Goal: Information Seeking & Learning: Compare options

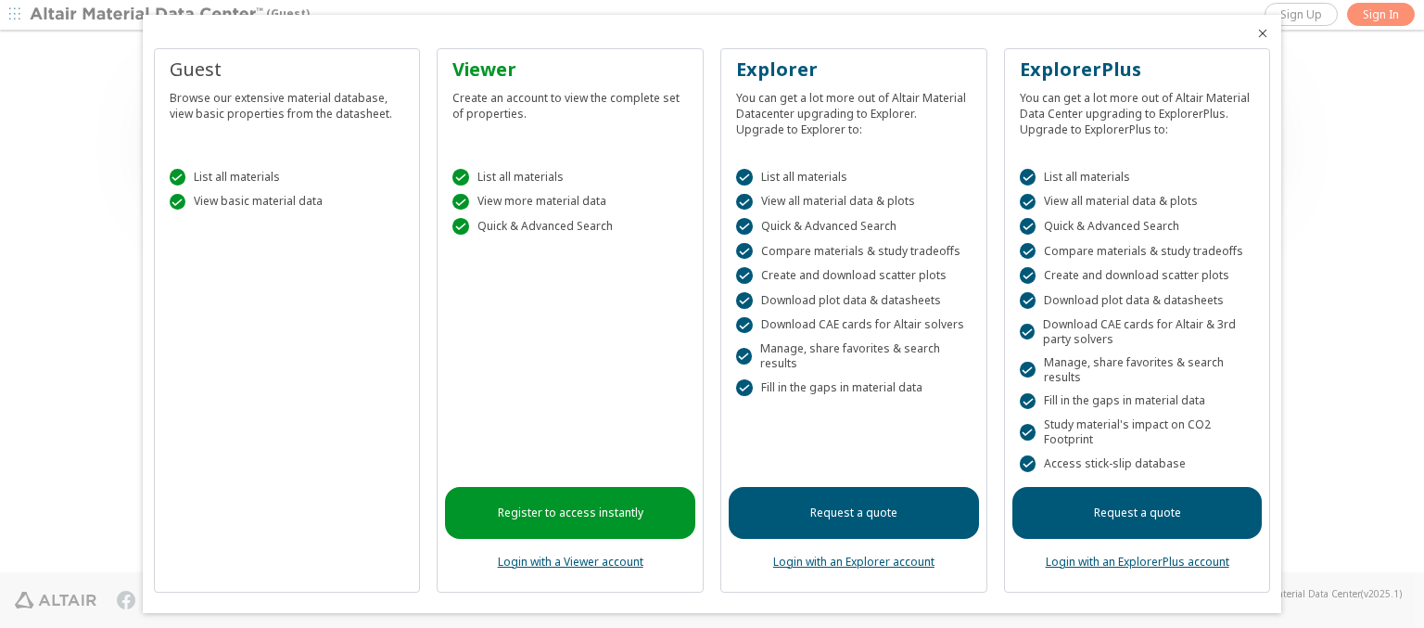
click at [1256, 33] on icon "Close" at bounding box center [1263, 33] width 15 height 15
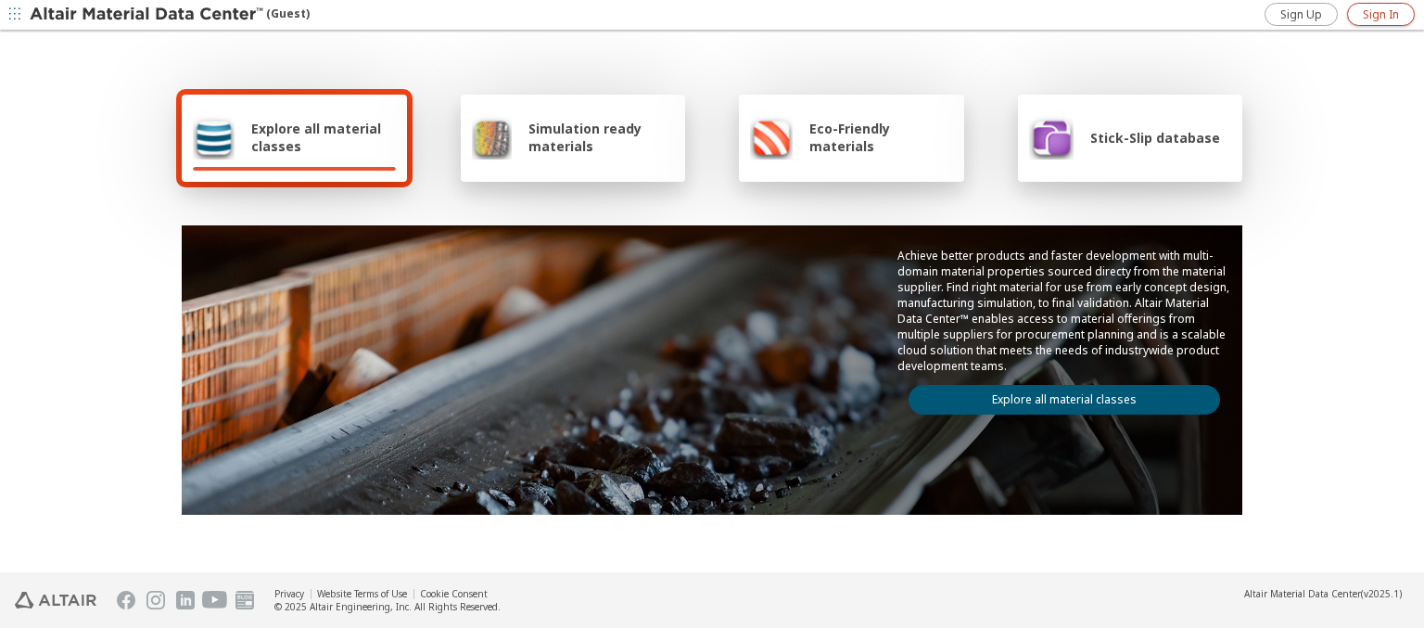
click at [1381, 14] on span "Sign In" at bounding box center [1381, 14] width 36 height 15
click at [147, 15] on img at bounding box center [148, 15] width 236 height 19
click at [316, 137] on span "Explore all material classes" at bounding box center [323, 137] width 145 height 35
click at [1057, 395] on link "Explore all material classes" at bounding box center [1065, 400] width 312 height 30
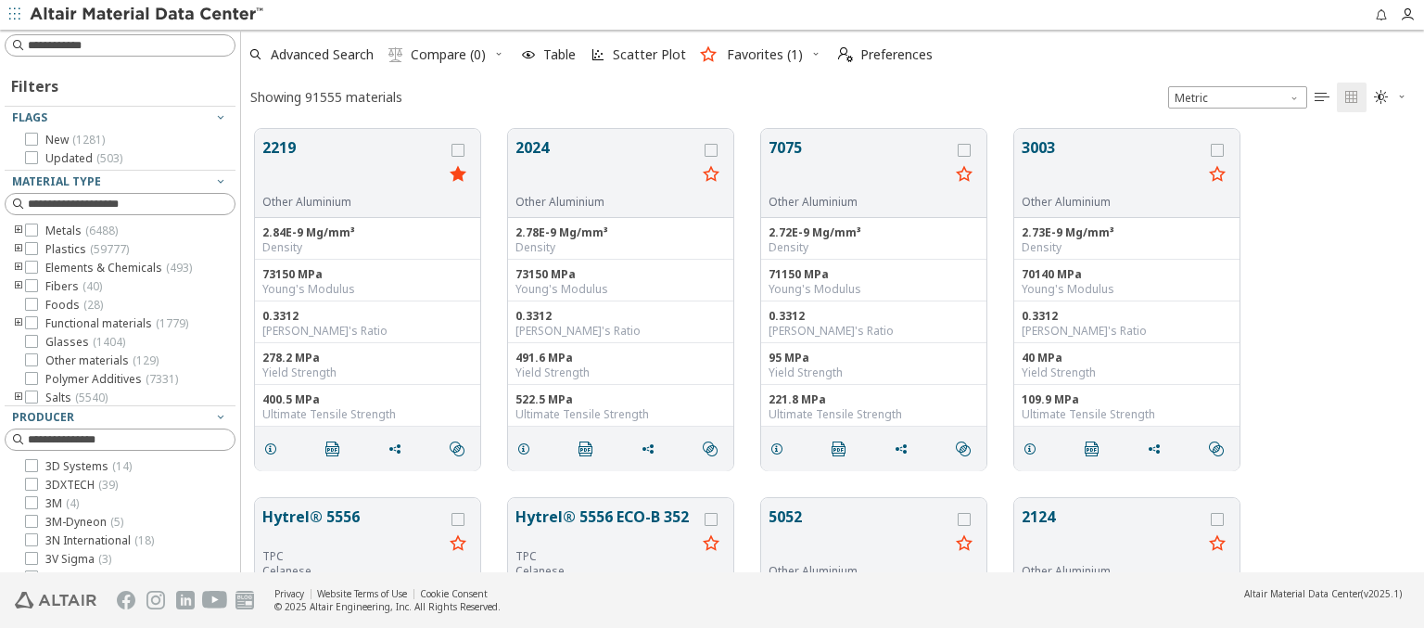
scroll to position [443, 1168]
click at [460, 149] on icon "grid" at bounding box center [458, 150] width 13 height 13
click at [713, 149] on icon "grid" at bounding box center [711, 150] width 13 height 13
click at [449, 55] on span "Compare (2)" at bounding box center [448, 54] width 75 height 13
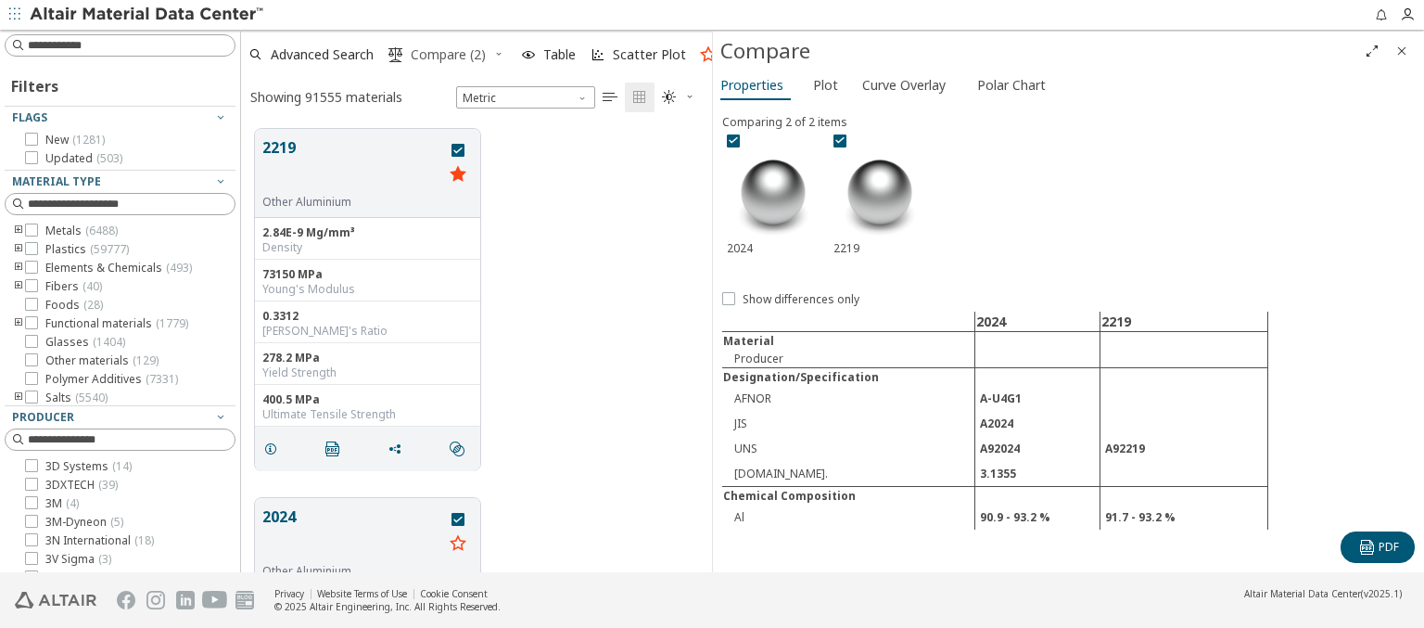
scroll to position [443, 456]
click at [903, 84] on span "Curve Overlay" at bounding box center [903, 85] width 83 height 30
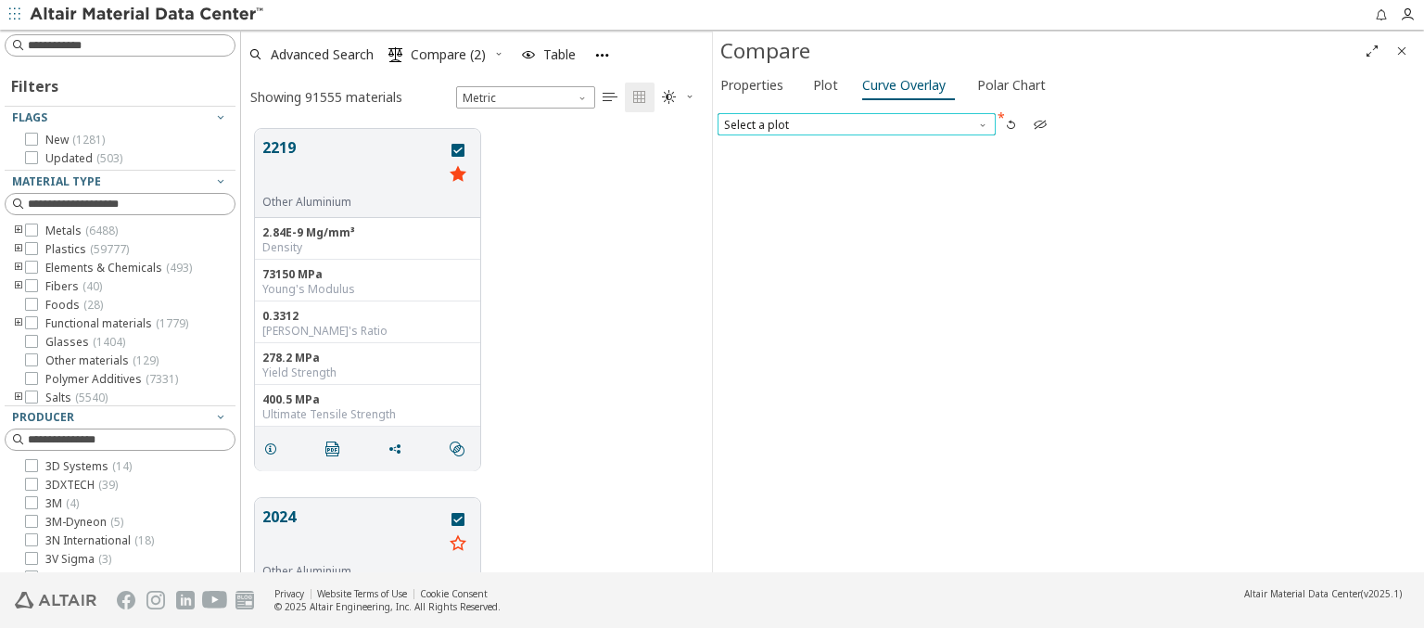
click at [856, 123] on span "Select a plot" at bounding box center [857, 124] width 278 height 22
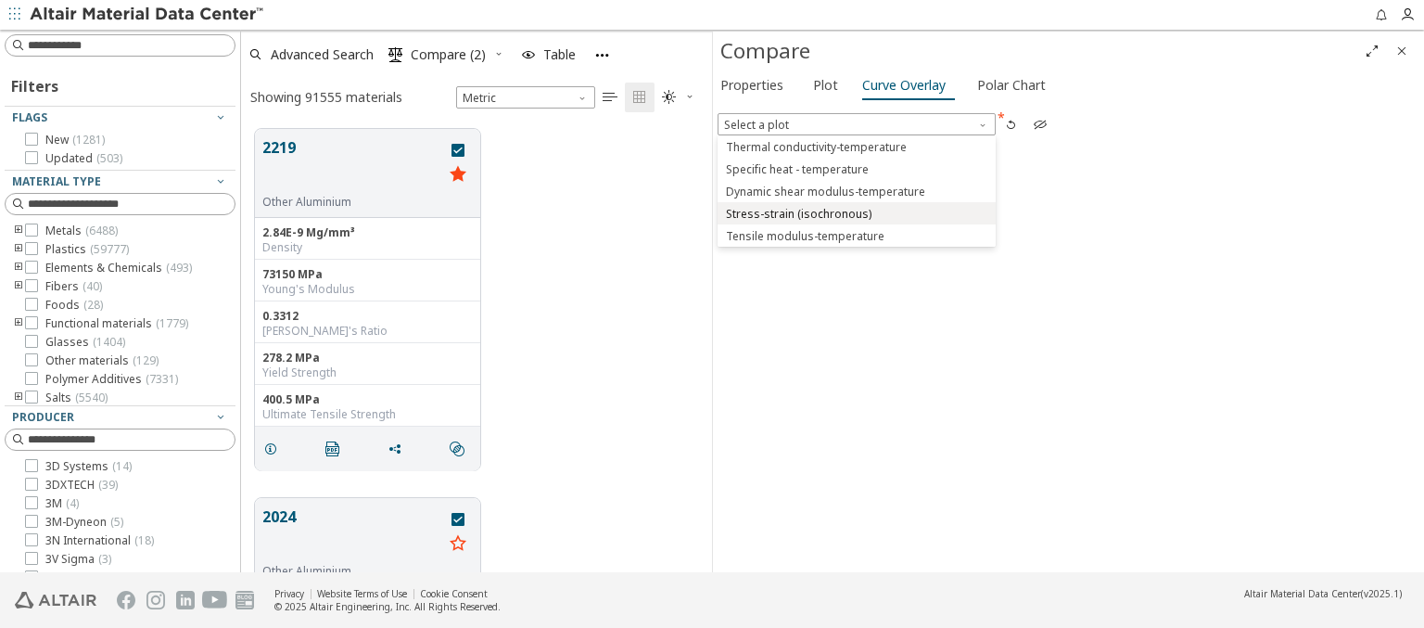
click at [856, 212] on span "Stress-strain (isochronous)" at bounding box center [799, 214] width 146 height 15
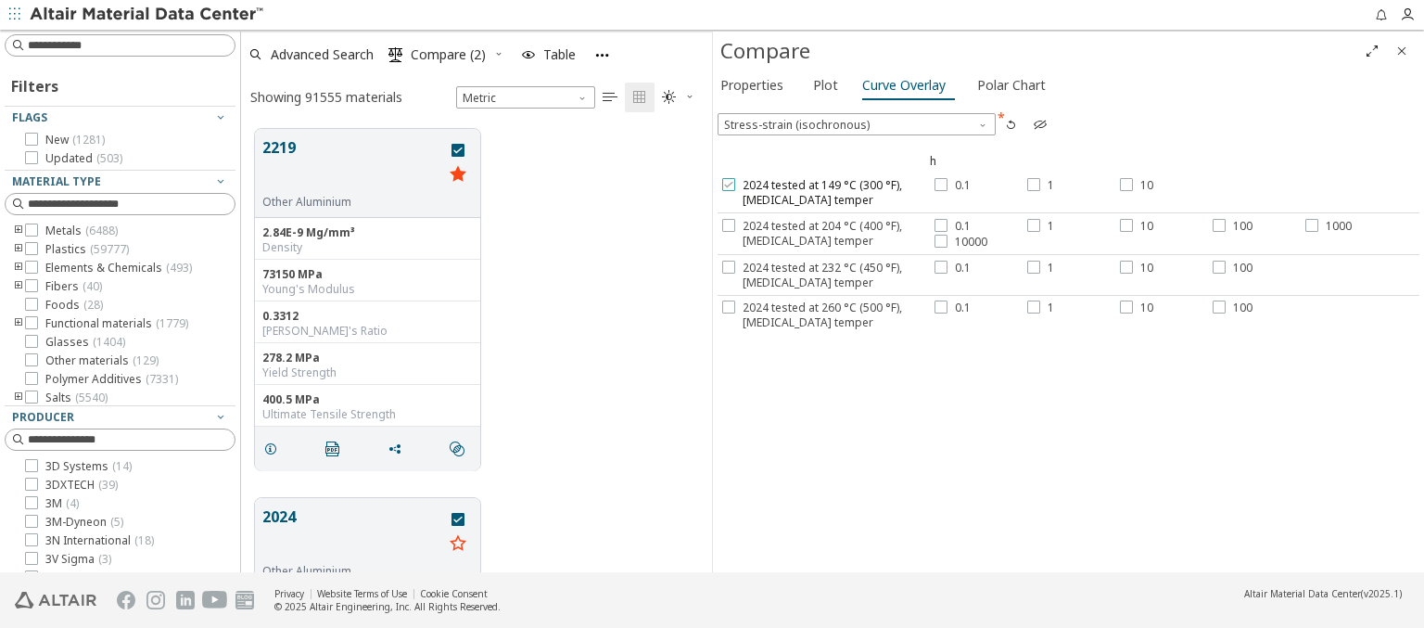
click at [824, 192] on span "2024 tested at 149 °C (300 °F), T3 temper" at bounding box center [836, 193] width 187 height 30
click at [948, 185] on label "0.1" at bounding box center [953, 185] width 36 height 15
click at [1036, 185] on div at bounding box center [1034, 184] width 13 height 13
click at [1132, 185] on label "10" at bounding box center [1136, 185] width 33 height 15
click at [824, 232] on span "2024 tested at 204 °C (400 °F), T3 temper" at bounding box center [836, 234] width 187 height 30
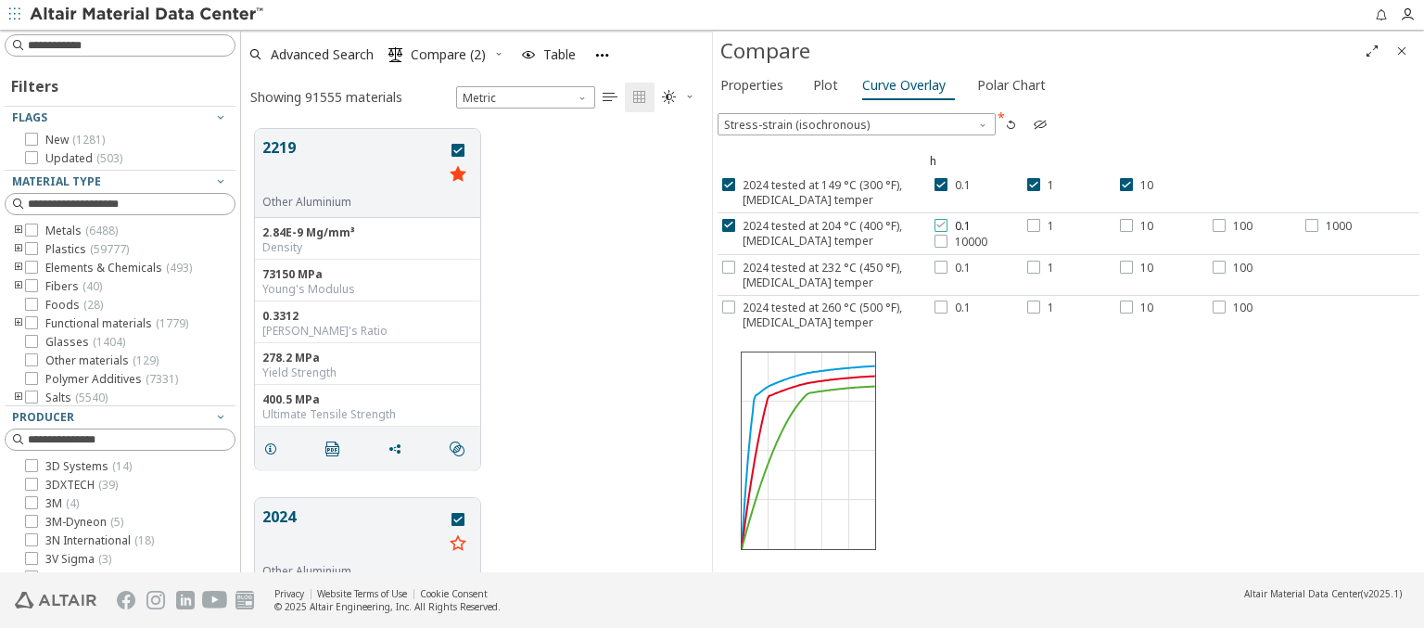
click at [948, 224] on label "0.1" at bounding box center [953, 226] width 36 height 15
click at [1036, 224] on div at bounding box center [1034, 225] width 13 height 13
click at [1132, 224] on label "10" at bounding box center [1136, 226] width 33 height 15
click at [1228, 224] on label "100" at bounding box center [1233, 226] width 40 height 15
click at [1326, 224] on span "1000" at bounding box center [1339, 226] width 26 height 15
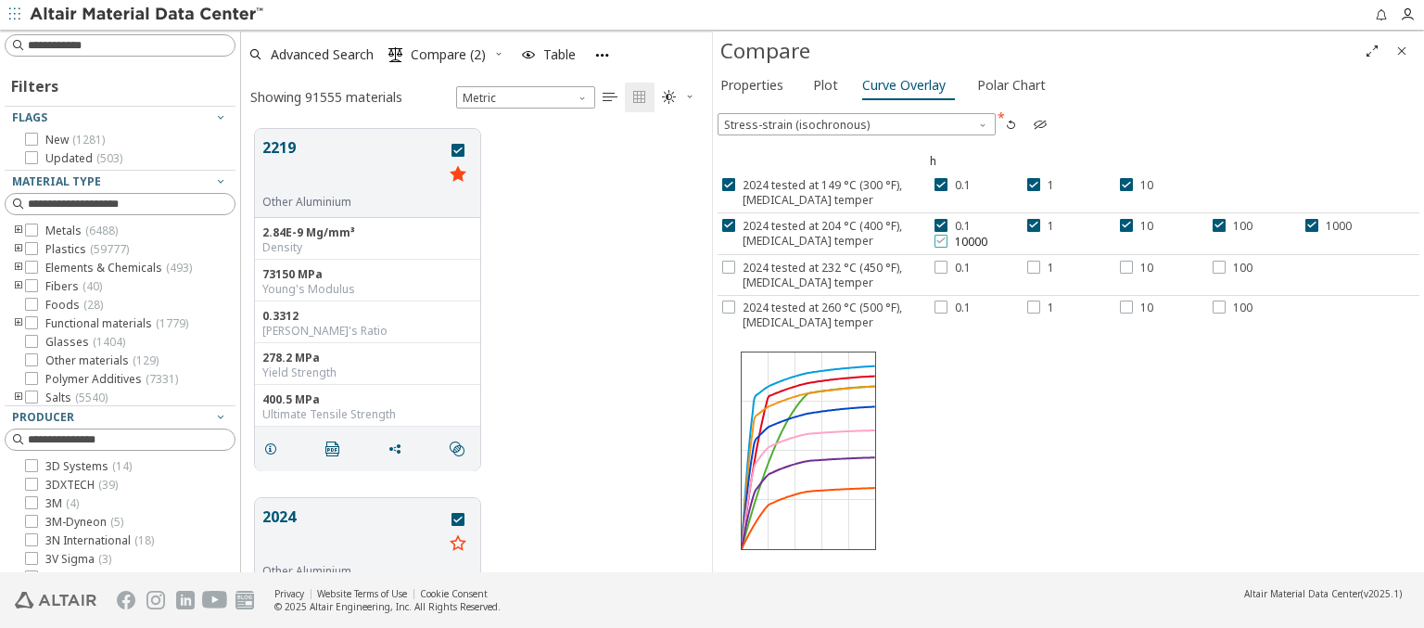
click at [956, 240] on span "10000" at bounding box center [971, 242] width 32 height 15
click at [824, 273] on span "2024 tested at 232 °C (450 °F), T3 temper" at bounding box center [836, 276] width 187 height 30
click at [948, 265] on label "0.1" at bounding box center [953, 268] width 36 height 15
click at [1036, 265] on div at bounding box center [1034, 267] width 13 height 13
